Goal: Find specific page/section: Find specific page/section

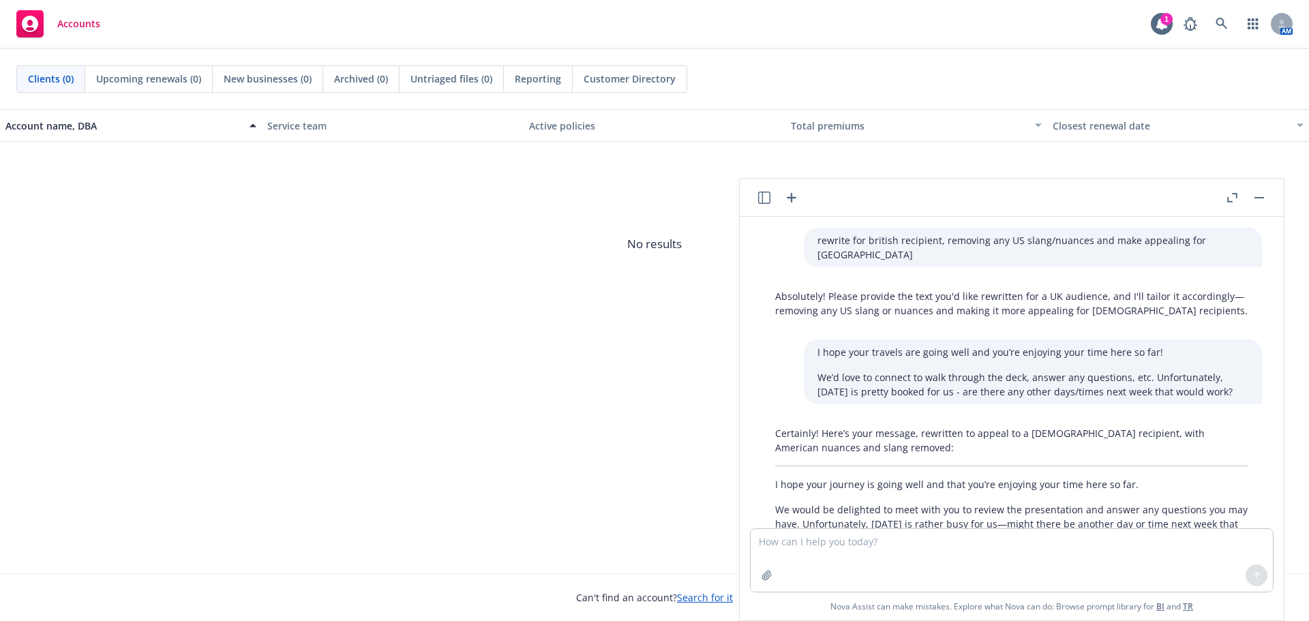
scroll to position [2405, 0]
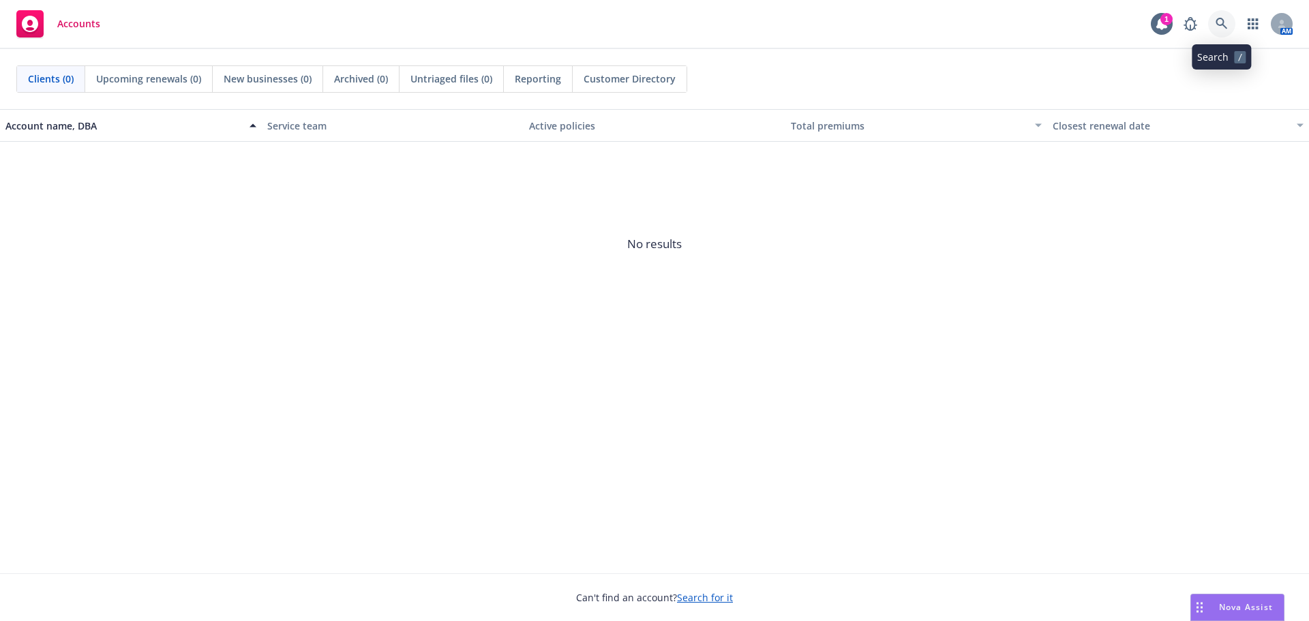
click at [1226, 22] on icon at bounding box center [1222, 24] width 12 height 12
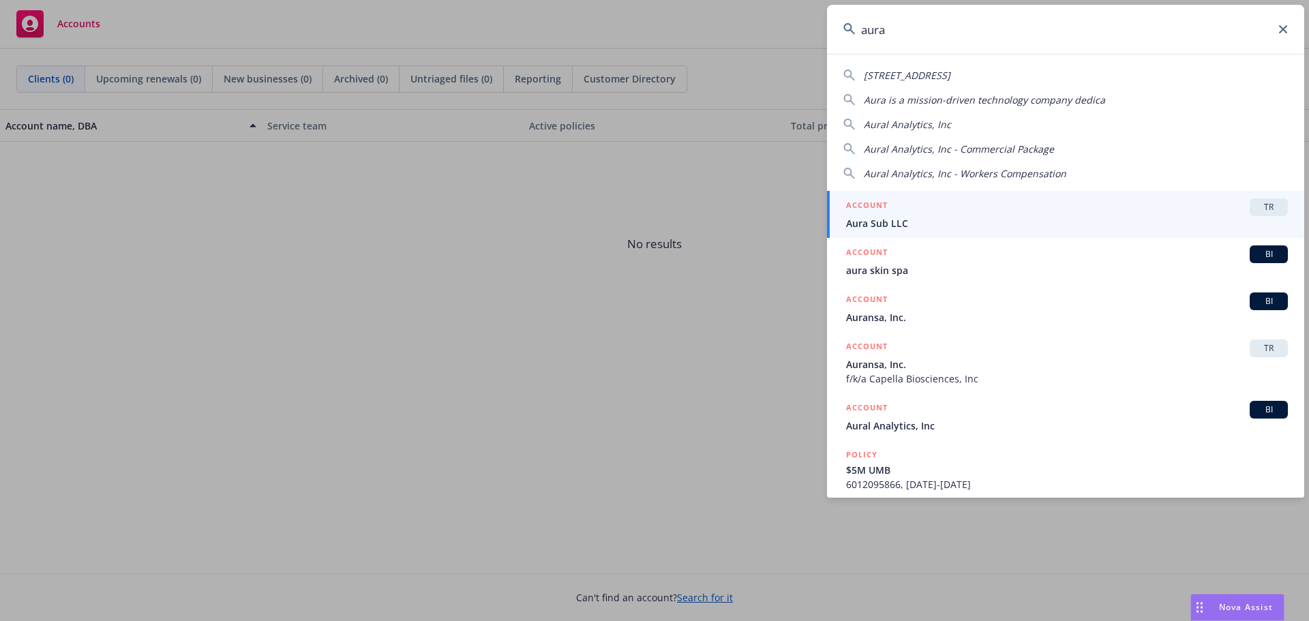
type input "aura"
click at [1056, 212] on div "ACCOUNT TR" at bounding box center [1067, 207] width 442 height 18
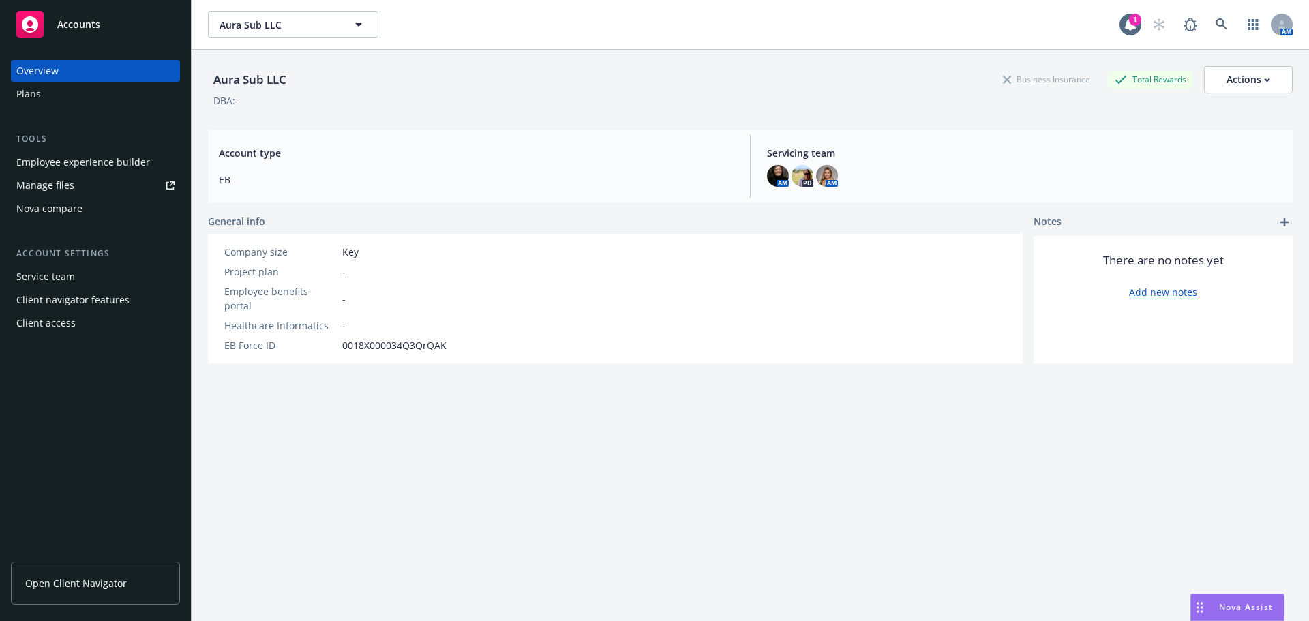
click at [153, 73] on div "Overview" at bounding box center [95, 71] width 158 height 22
click at [151, 85] on div "Plans" at bounding box center [95, 94] width 158 height 22
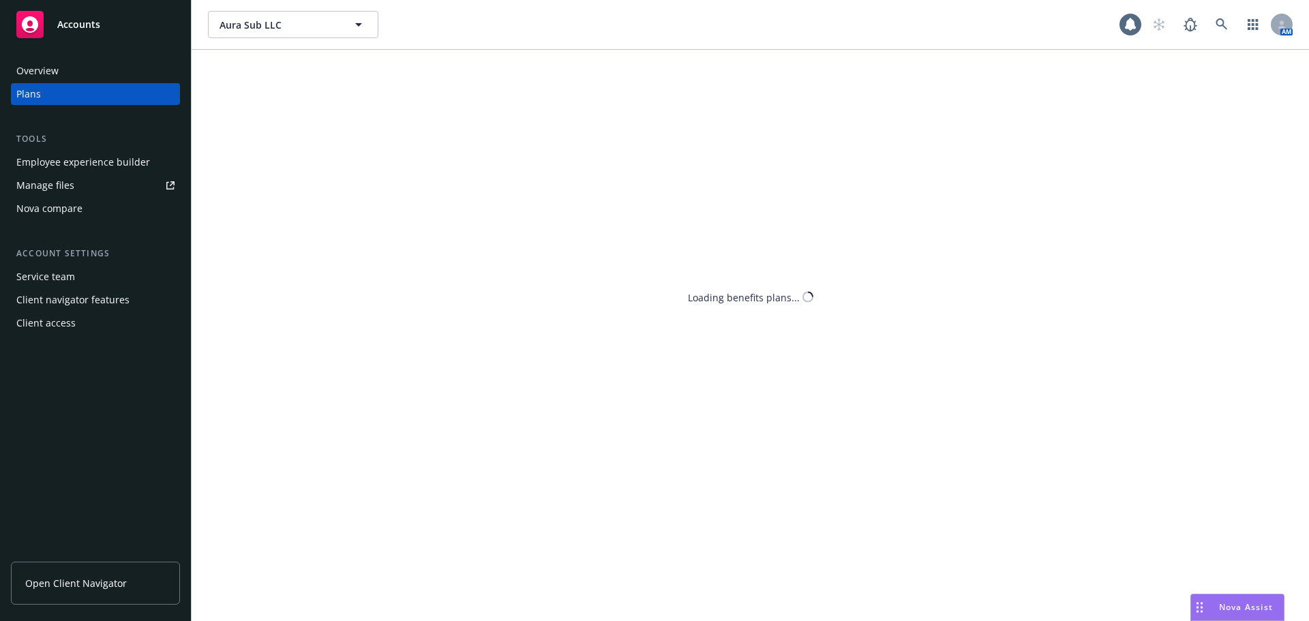
click at [153, 73] on div "Overview" at bounding box center [95, 71] width 158 height 22
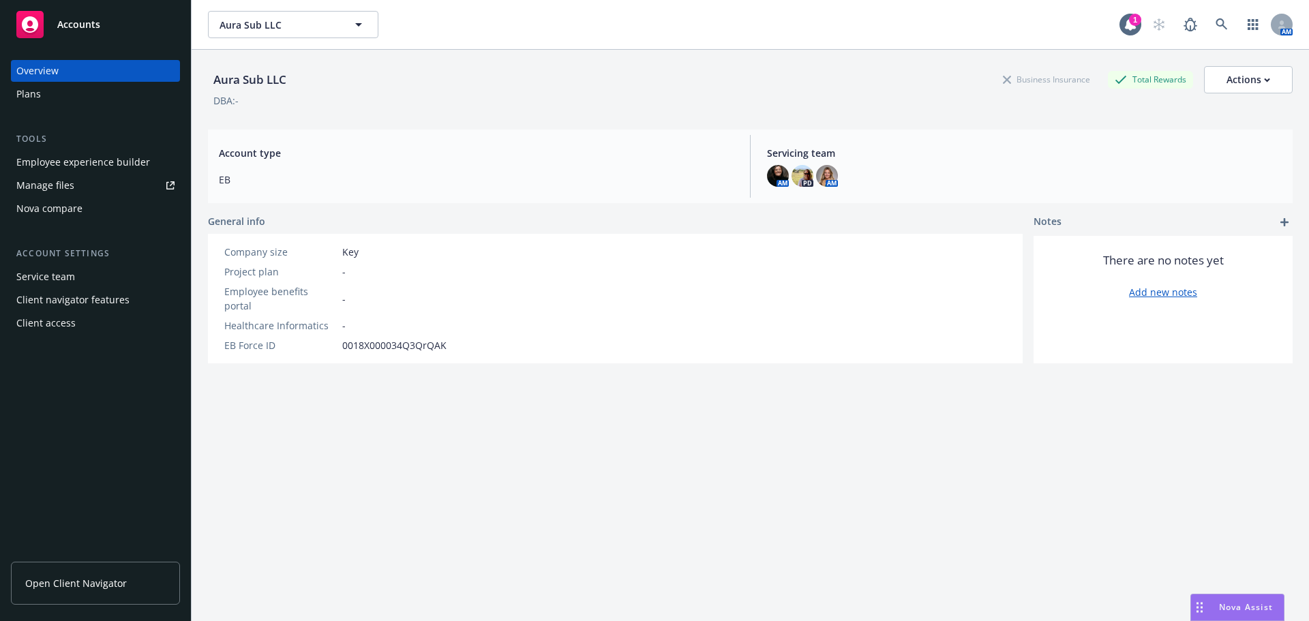
click at [158, 88] on div "Plans" at bounding box center [95, 94] width 158 height 22
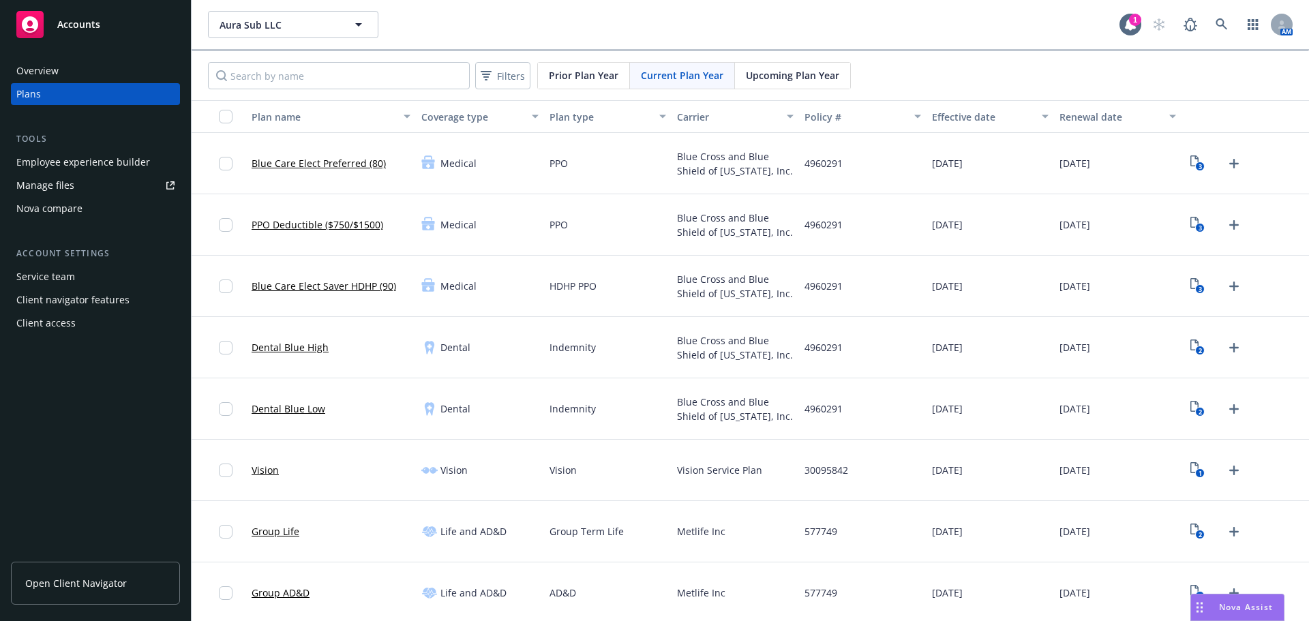
click at [159, 66] on div "Overview" at bounding box center [95, 71] width 158 height 22
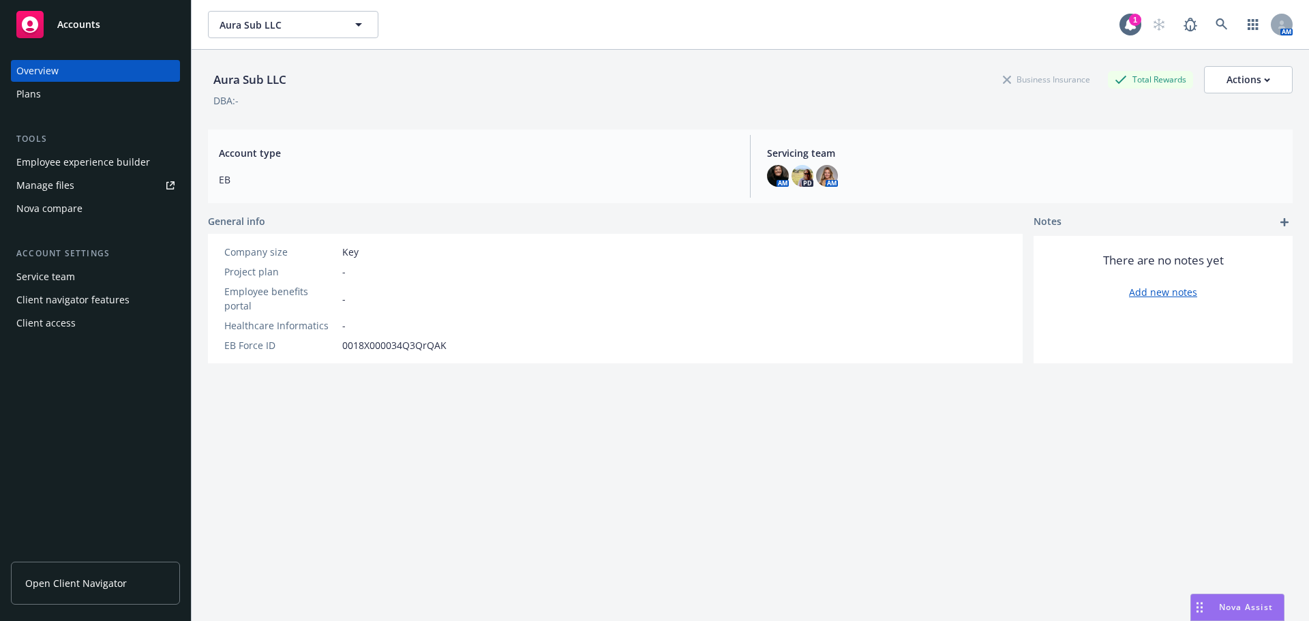
click at [160, 102] on div "Plans" at bounding box center [95, 94] width 158 height 22
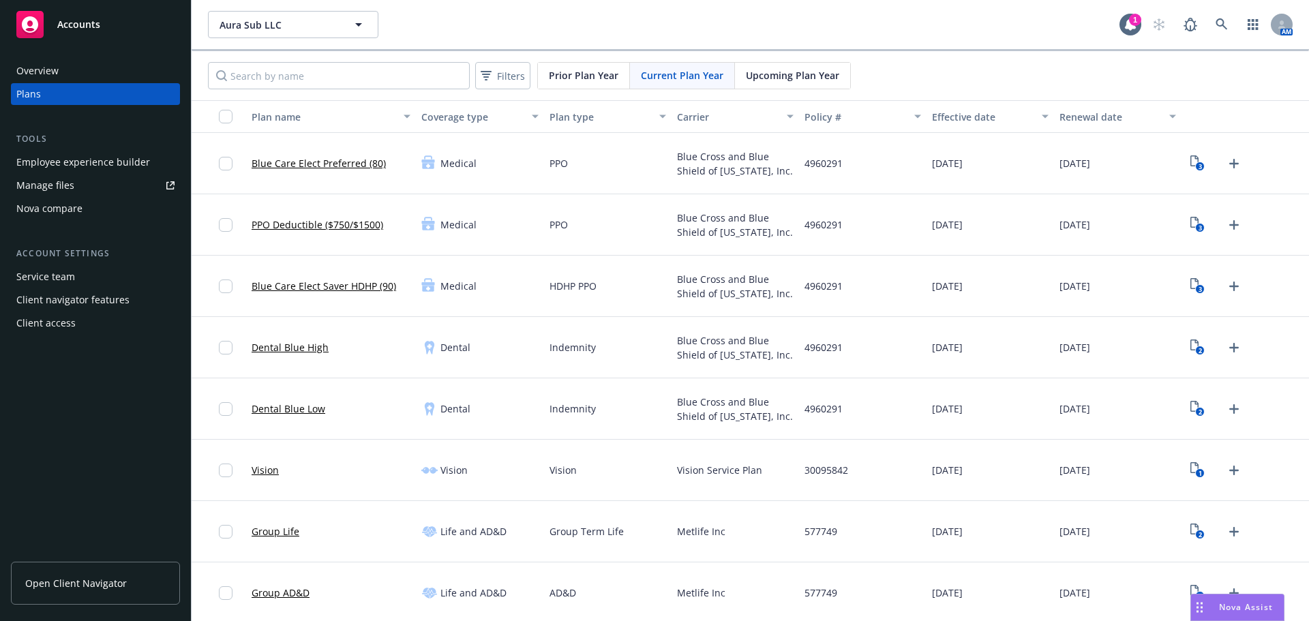
click at [130, 182] on link "Manage files" at bounding box center [95, 186] width 169 height 22
